Goal: Check status: Check status

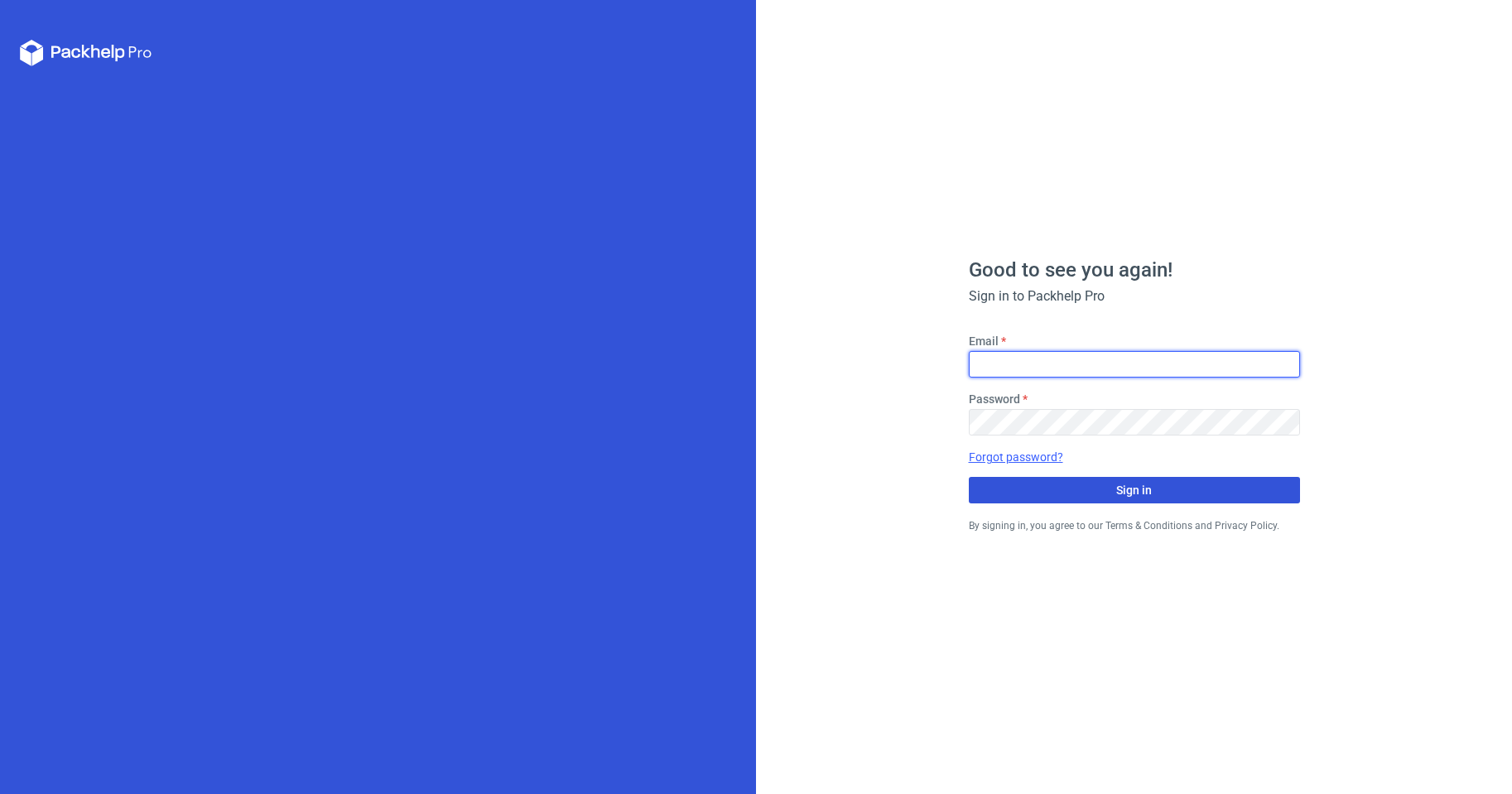
type input "[EMAIL_ADDRESS][DOMAIN_NAME]"
click at [1126, 496] on span "Sign in" at bounding box center [1133, 490] width 36 height 11
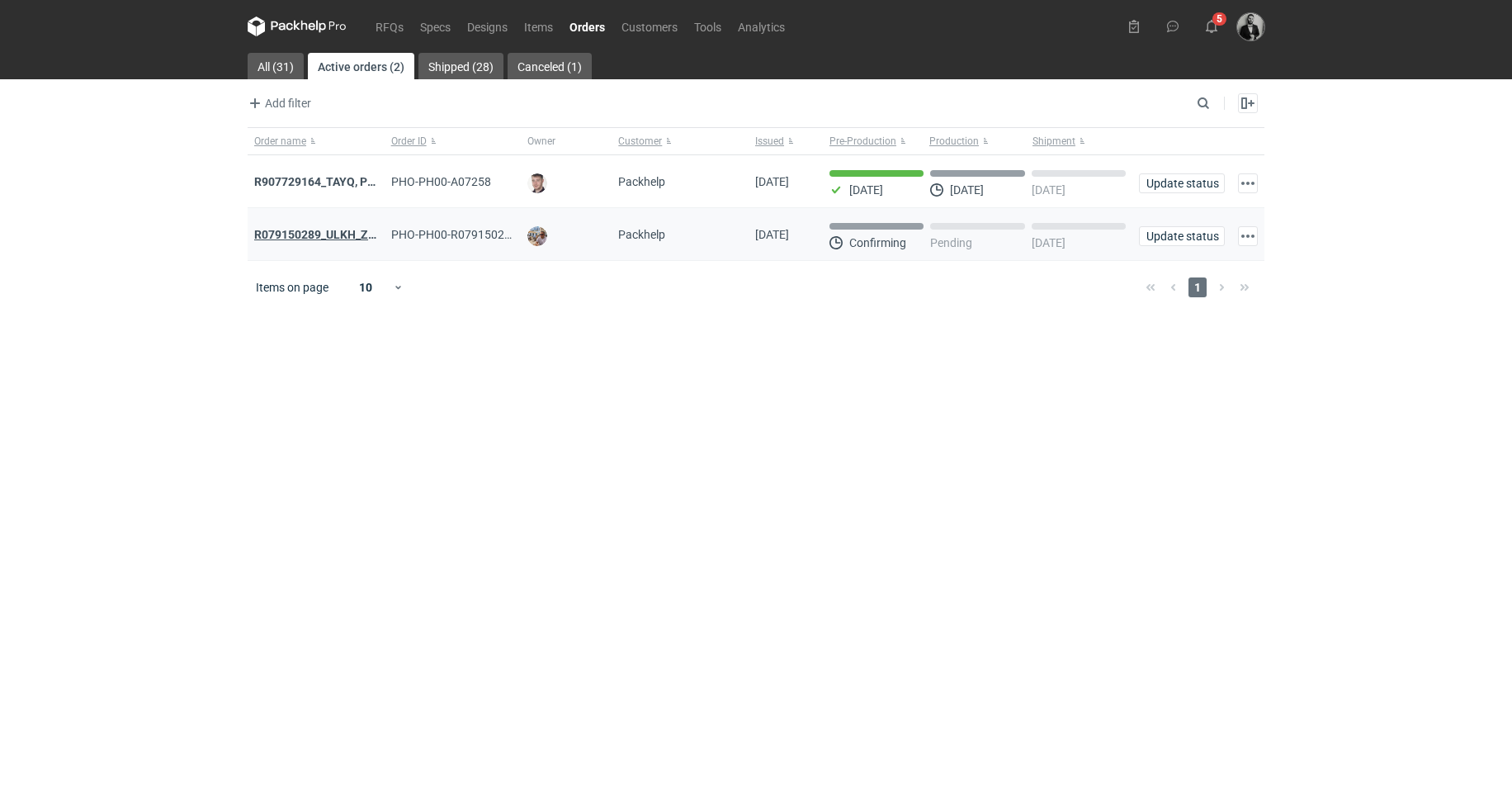
click at [348, 235] on strong "R079150289_ULKH_ZZQH_XAOP_LGAA_SUOI_NNJF" at bounding box center [391, 234] width 274 height 13
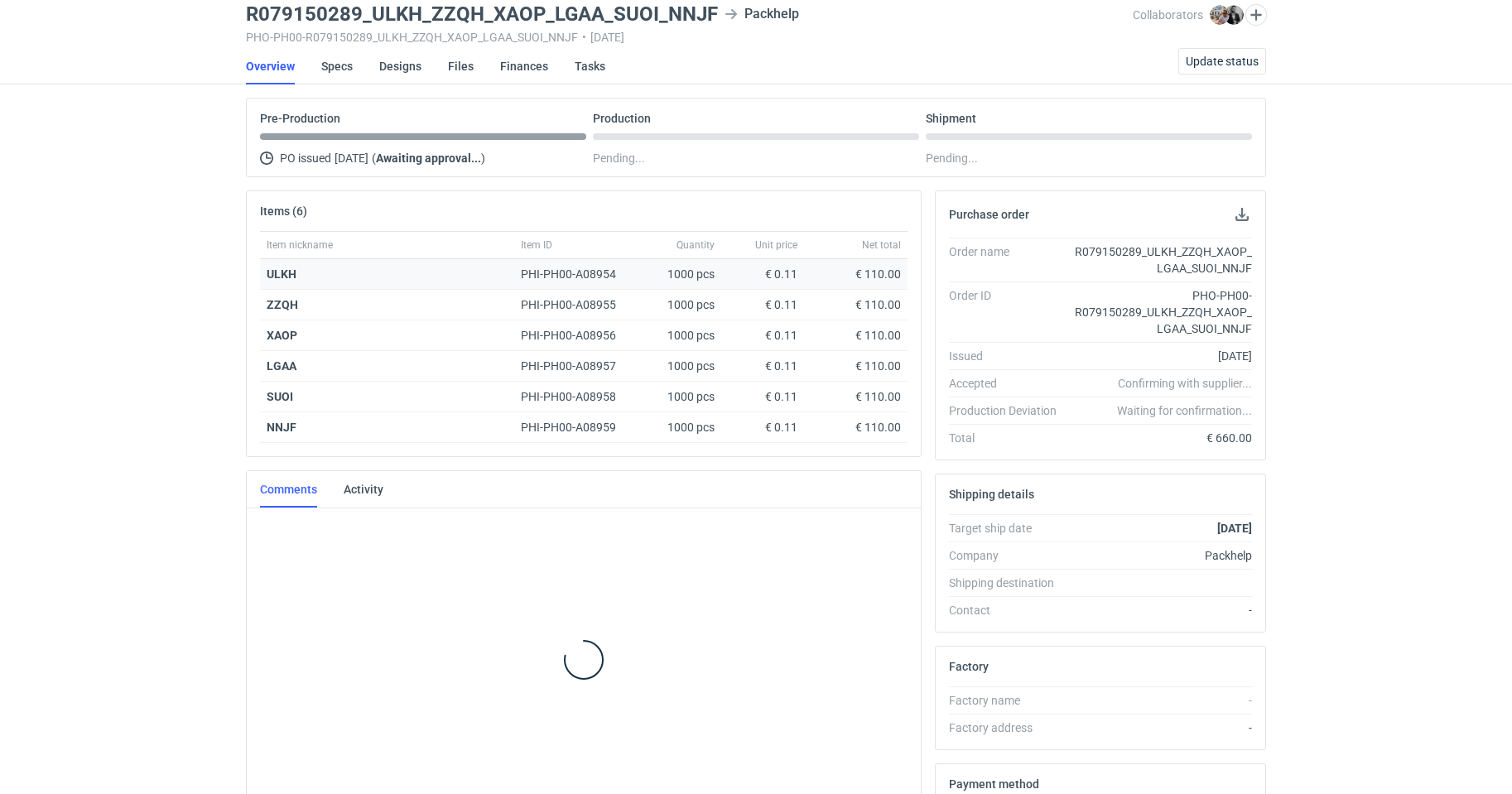
scroll to position [64, 0]
